Goal: Information Seeking & Learning: Find specific fact

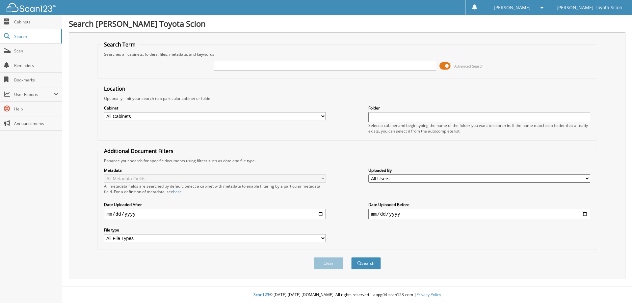
click at [274, 67] on input "text" at bounding box center [325, 66] width 222 height 10
type input "[US_VEHICLE_IDENTIFICATION_NUMBER]"
click at [351, 257] on button "Search" at bounding box center [366, 263] width 30 height 12
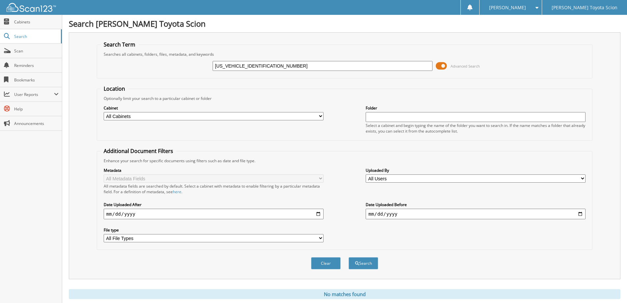
click at [325, 68] on input "[US_VEHICLE_IDENTIFICATION_NUMBER]" at bounding box center [323, 66] width 220 height 10
type input "791039"
click at [349, 257] on button "Search" at bounding box center [364, 263] width 30 height 12
